Goal: Navigation & Orientation: Find specific page/section

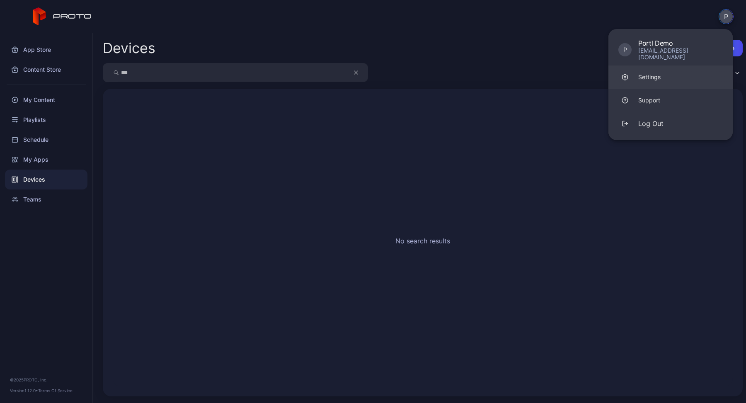
click at [651, 73] on div "Settings" at bounding box center [649, 77] width 22 height 8
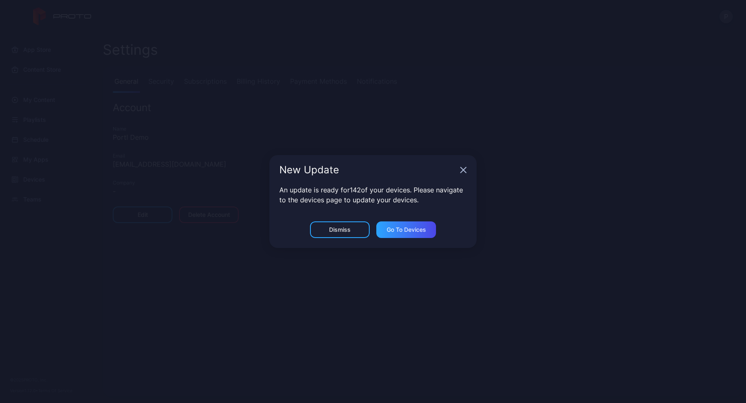
click at [467, 167] on div "New Update" at bounding box center [372, 170] width 207 height 30
click at [463, 169] on icon "button" at bounding box center [463, 170] width 7 height 7
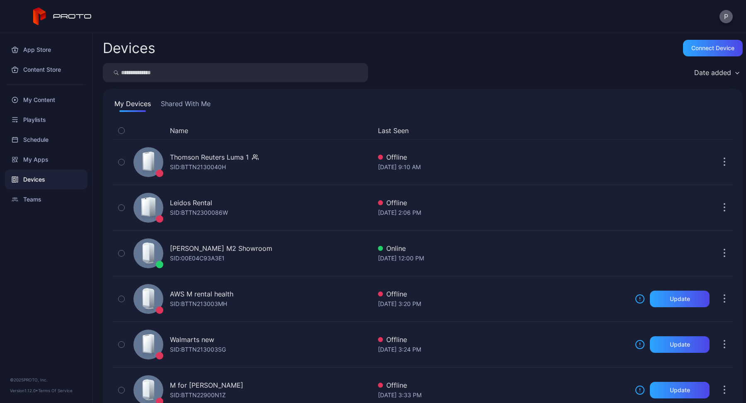
click at [728, 12] on button "P" at bounding box center [725, 16] width 13 height 13
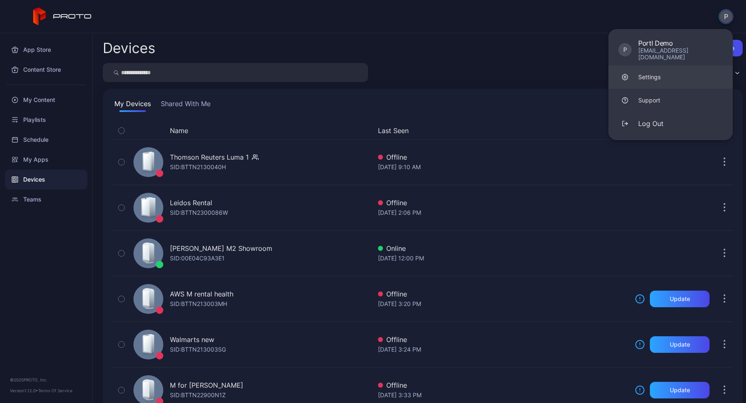
click at [663, 65] on link "Settings" at bounding box center [670, 76] width 124 height 23
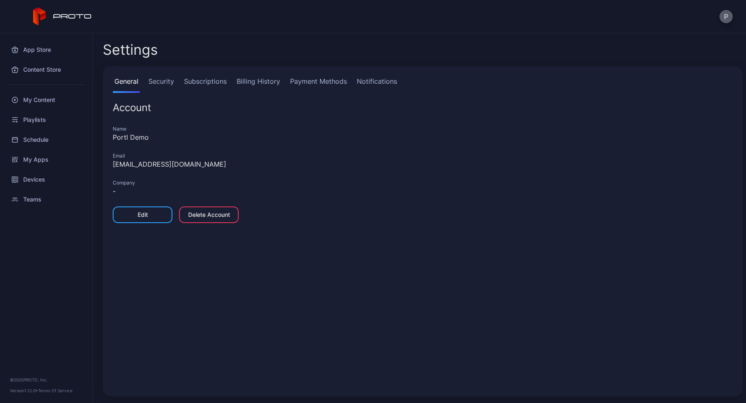
click at [723, 15] on button "P" at bounding box center [725, 16] width 13 height 13
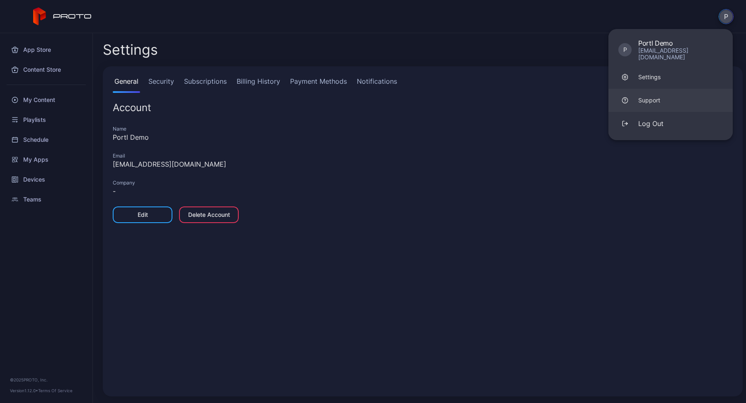
click at [672, 97] on link "Support" at bounding box center [670, 100] width 124 height 23
click at [38, 182] on div "Devices" at bounding box center [46, 179] width 82 height 20
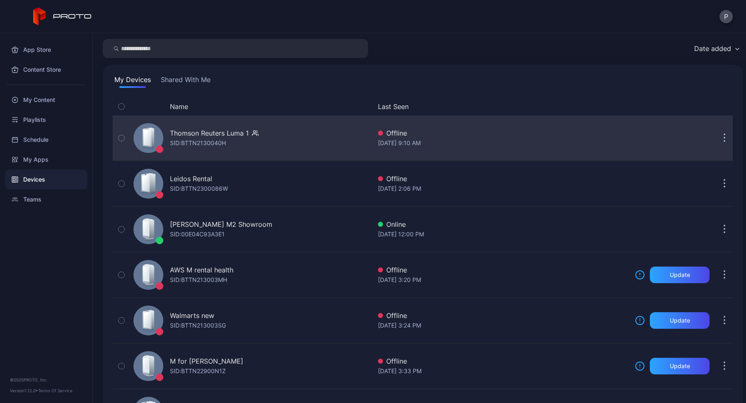
scroll to position [25, 0]
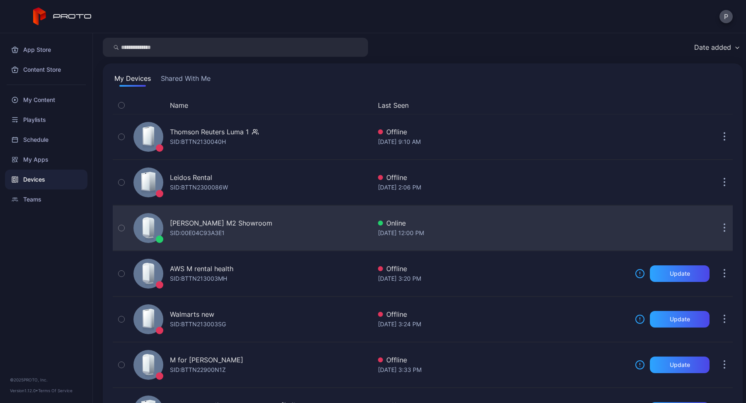
click at [223, 222] on div "[PERSON_NAME] M2 Showroom" at bounding box center [221, 223] width 102 height 10
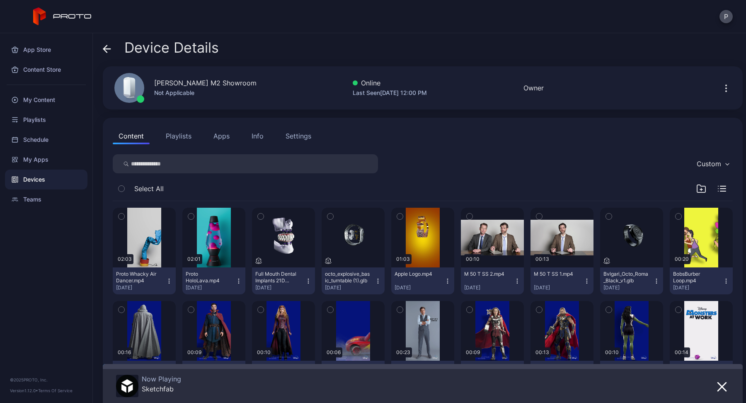
click at [296, 135] on div "Settings" at bounding box center [298, 136] width 26 height 10
